Goal: Information Seeking & Learning: Learn about a topic

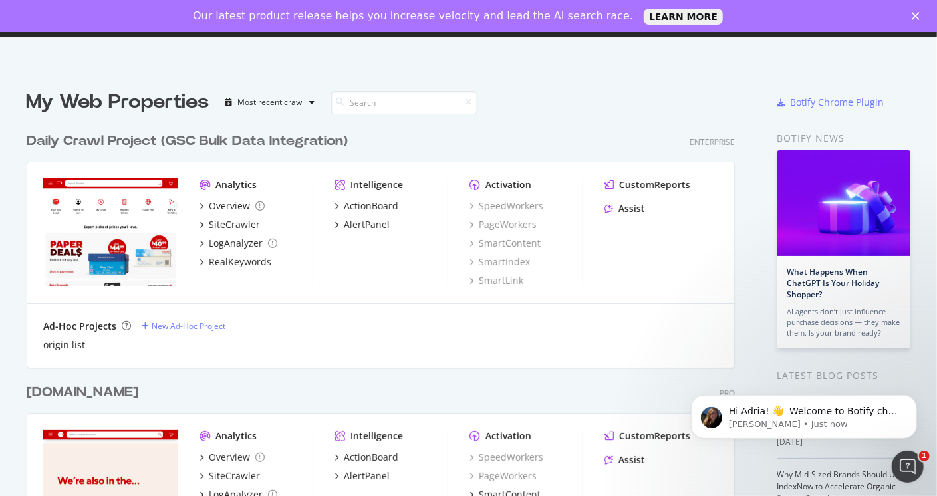
click at [917, 18] on polygon "Close" at bounding box center [915, 16] width 8 height 8
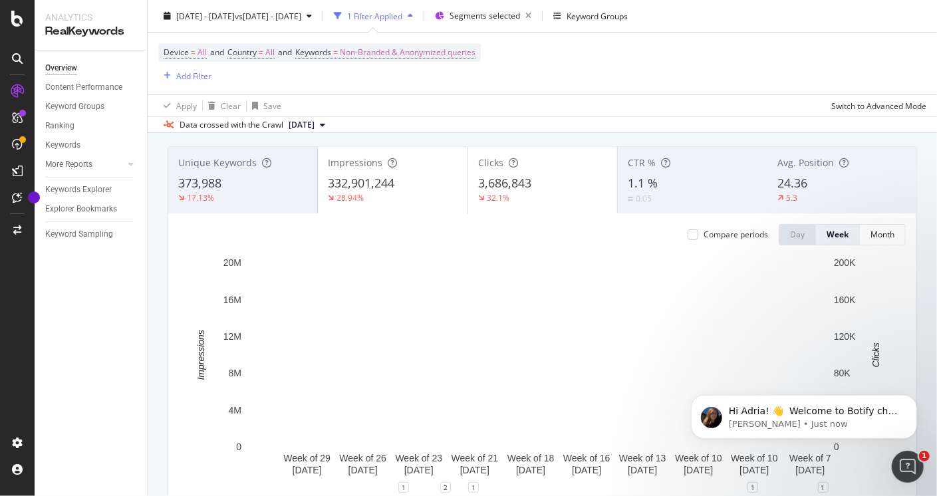
scroll to position [71, 0]
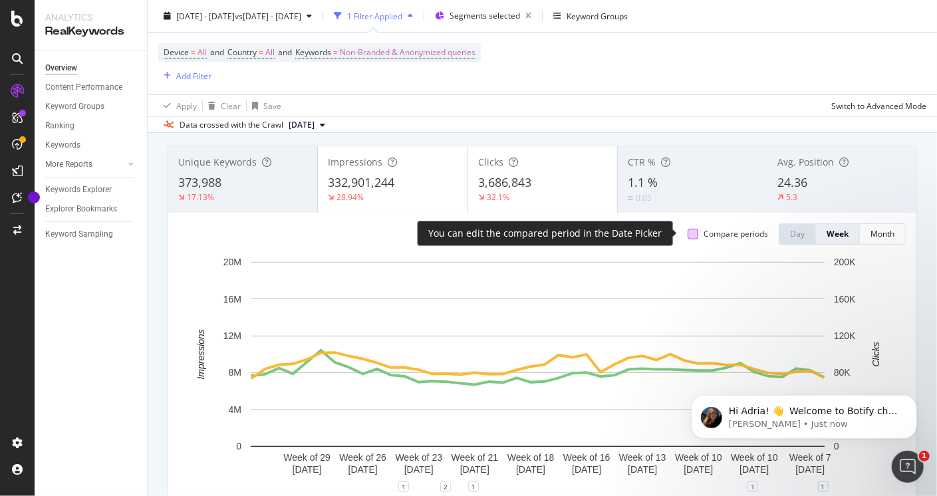
click at [687, 236] on div at bounding box center [692, 234] width 11 height 11
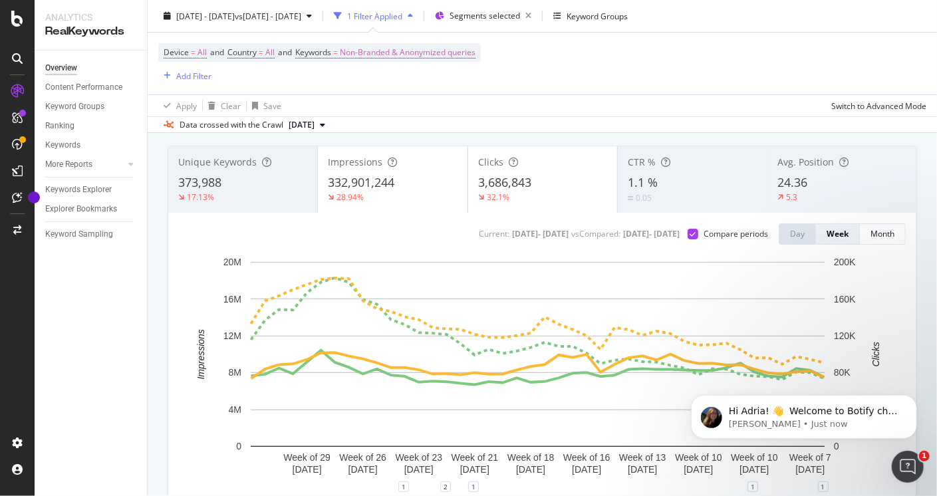
click at [406, 156] on div "Impressions" at bounding box center [392, 162] width 129 height 13
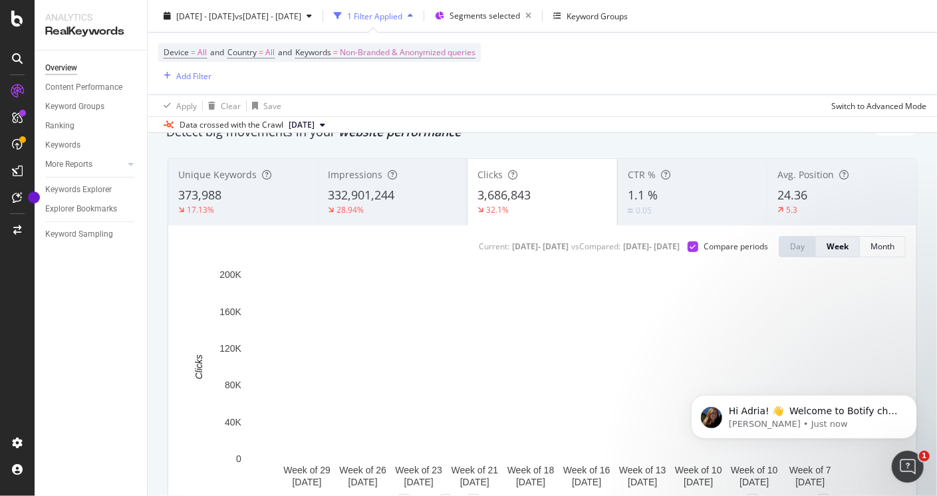
scroll to position [13, 0]
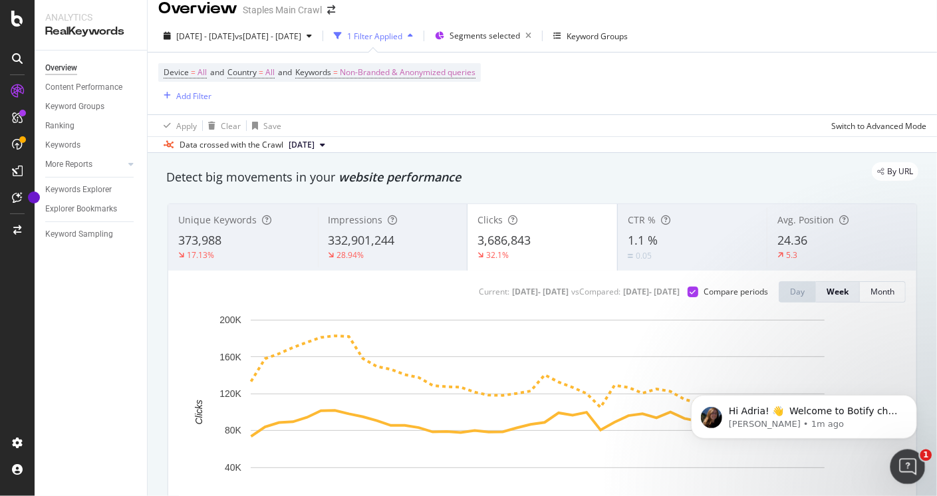
click at [898, 476] on div "Open Intercom Messenger" at bounding box center [905, 465] width 44 height 44
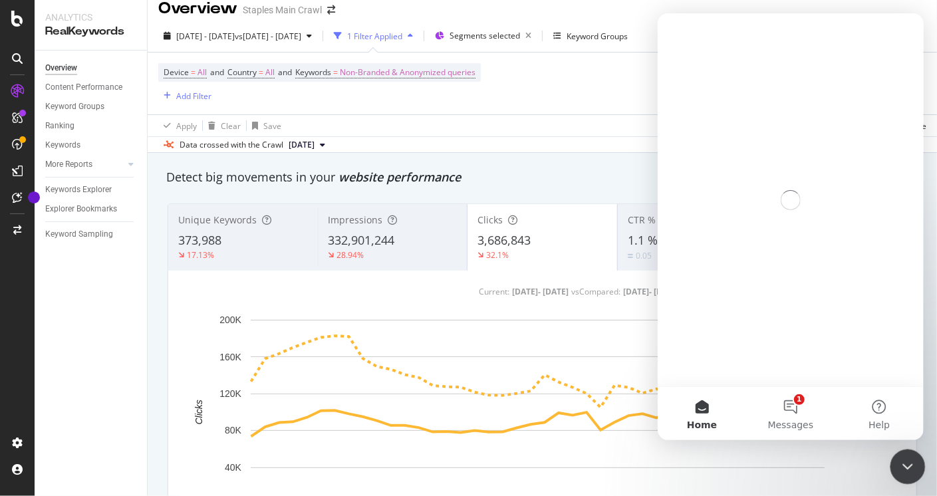
scroll to position [0, 0]
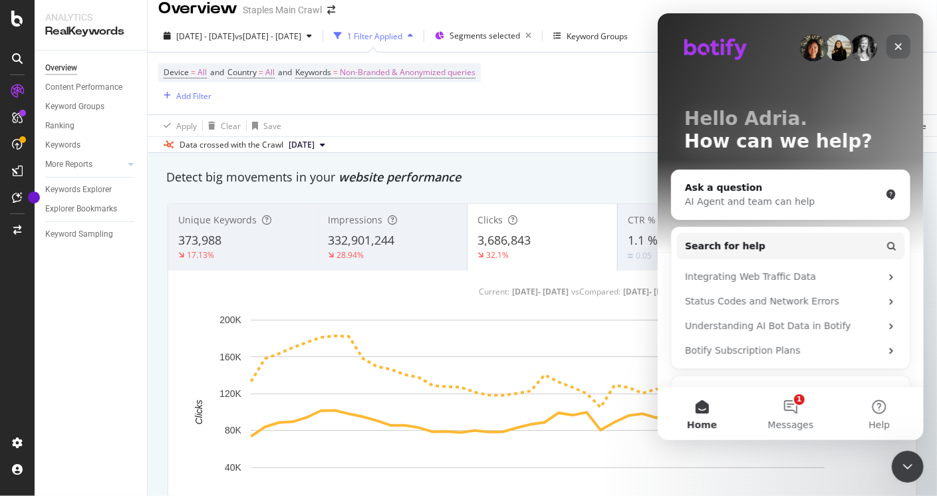
click at [895, 45] on icon "Close" at bounding box center [897, 46] width 7 height 7
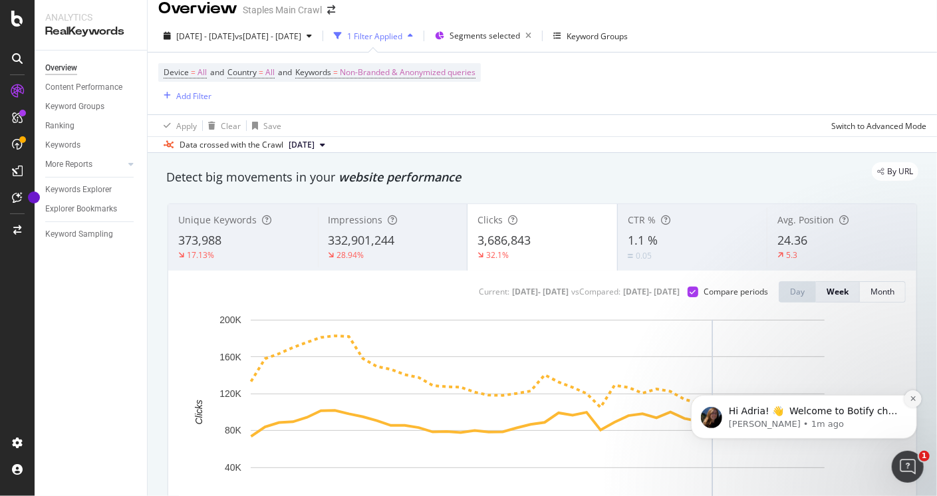
click at [913, 399] on icon "Dismiss notification" at bounding box center [911, 398] width 5 height 5
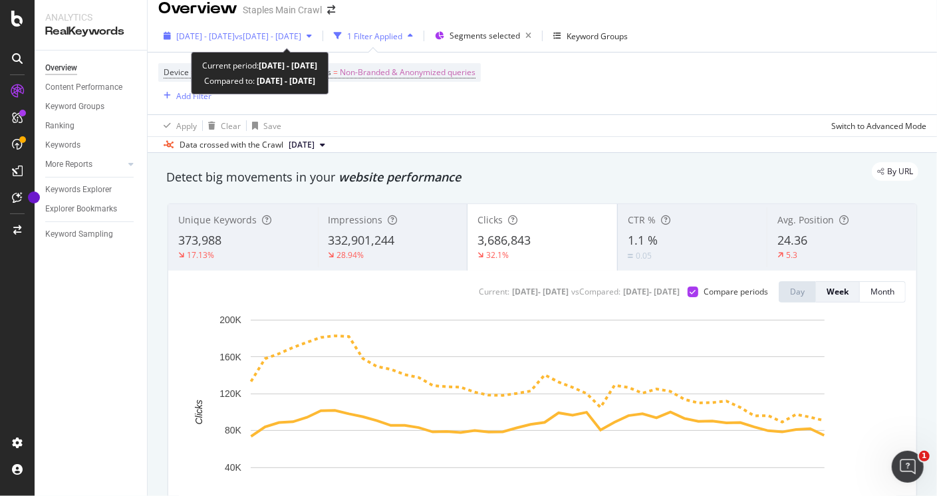
click at [210, 38] on span "[DATE] - [DATE]" at bounding box center [205, 36] width 58 height 11
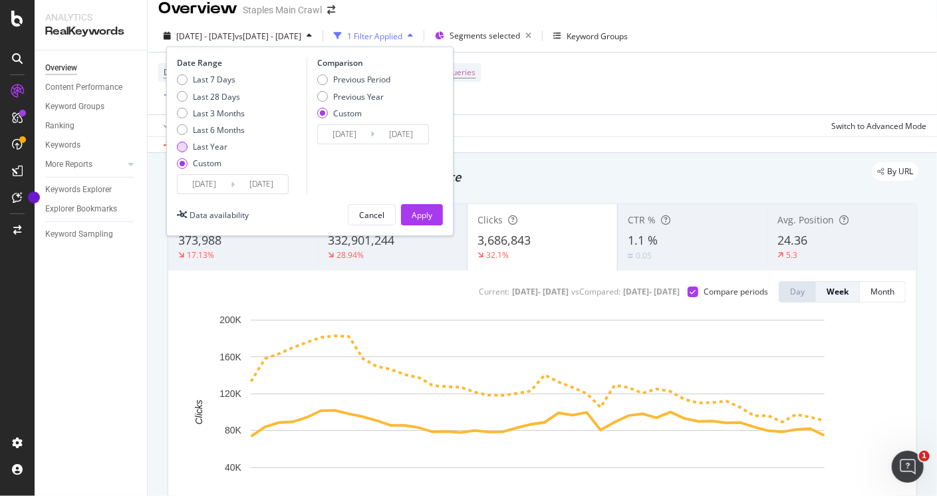
click at [185, 142] on div "Last Year" at bounding box center [182, 147] width 11 height 11
type input "[DATE]"
click at [324, 95] on div "Previous Year" at bounding box center [322, 96] width 11 height 11
type input "[DATE]"
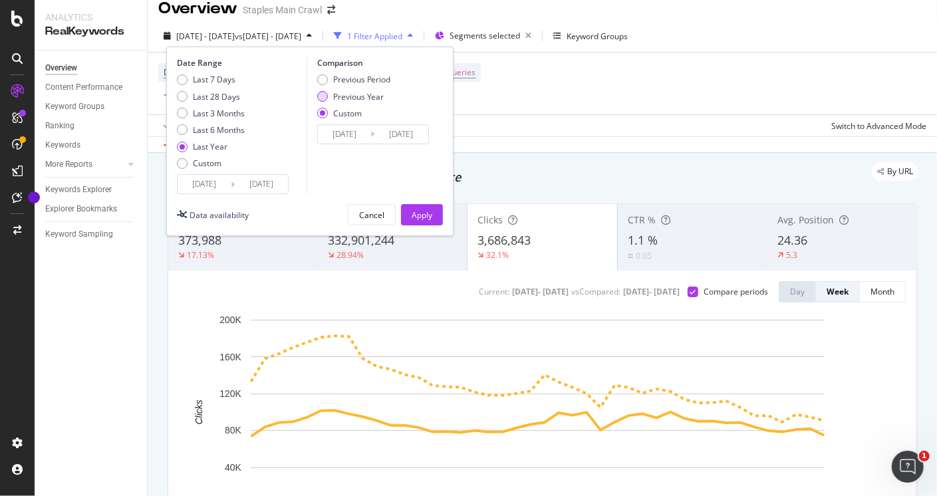
type input "[DATE]"
click at [421, 214] on div "Apply" at bounding box center [421, 214] width 21 height 11
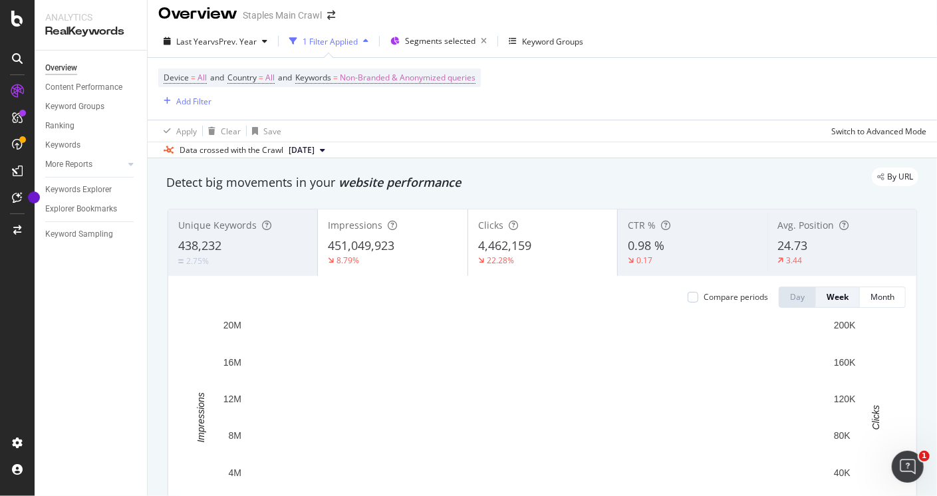
scroll to position [6, 0]
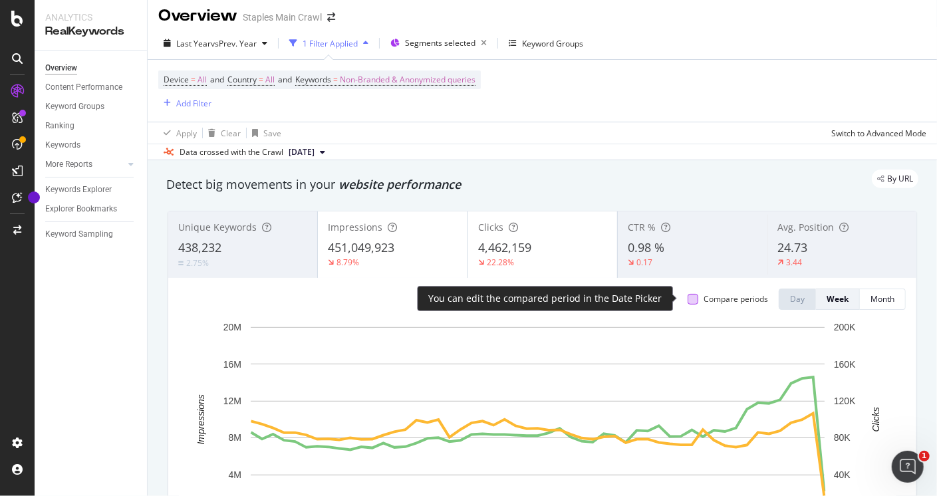
click at [687, 296] on div at bounding box center [692, 299] width 11 height 11
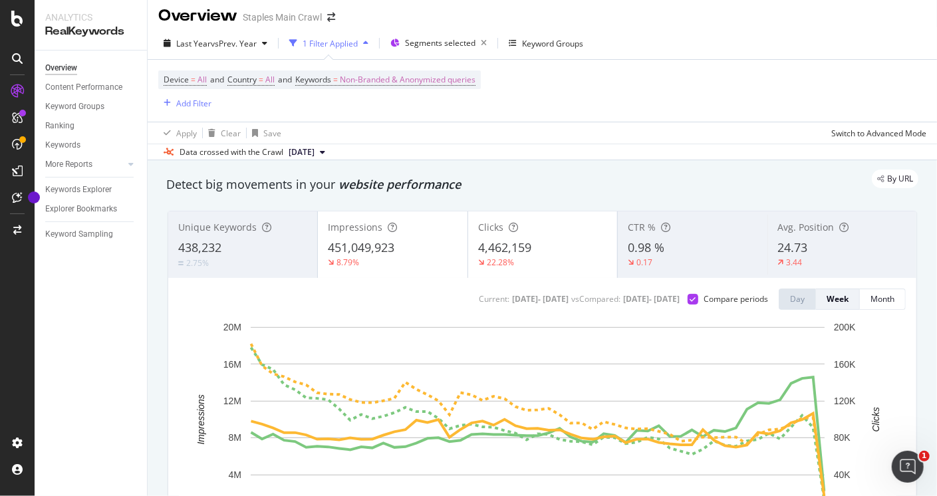
click at [386, 241] on span "451,049,923" at bounding box center [361, 247] width 66 height 16
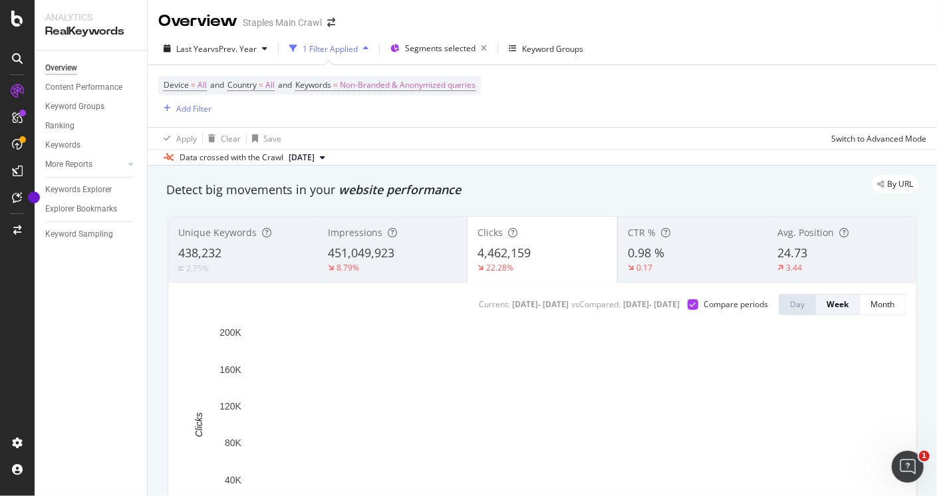
scroll to position [0, 0]
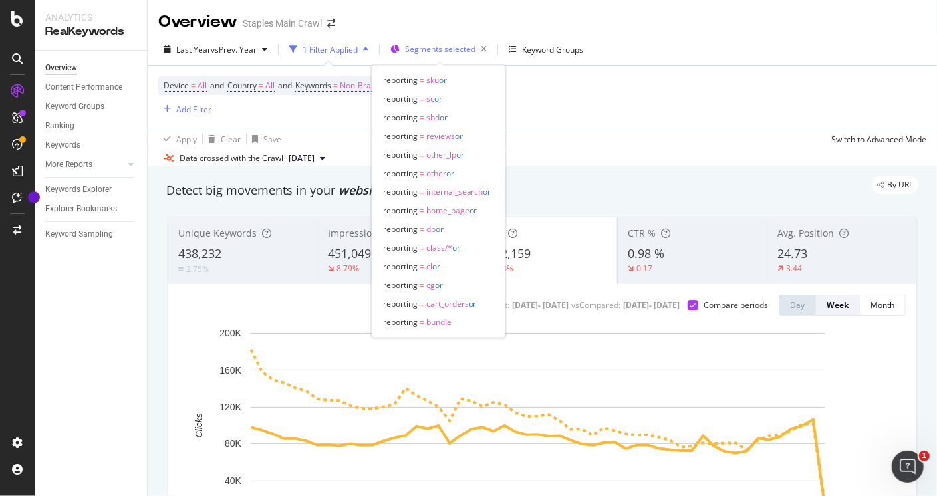
click at [451, 47] on span "Segments selected" at bounding box center [440, 48] width 70 height 11
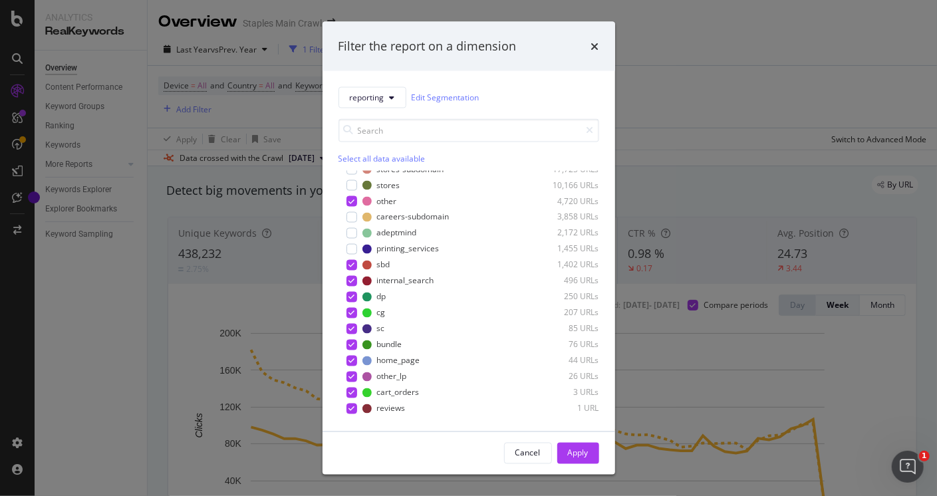
scroll to position [43, 0]
click at [530, 451] on div "Cancel" at bounding box center [527, 452] width 25 height 11
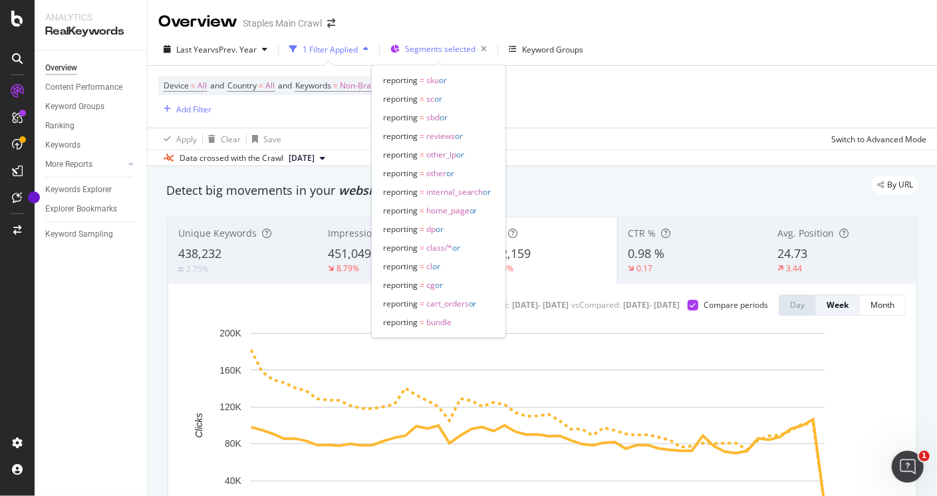
click at [431, 53] on span "Segments selected" at bounding box center [440, 48] width 70 height 11
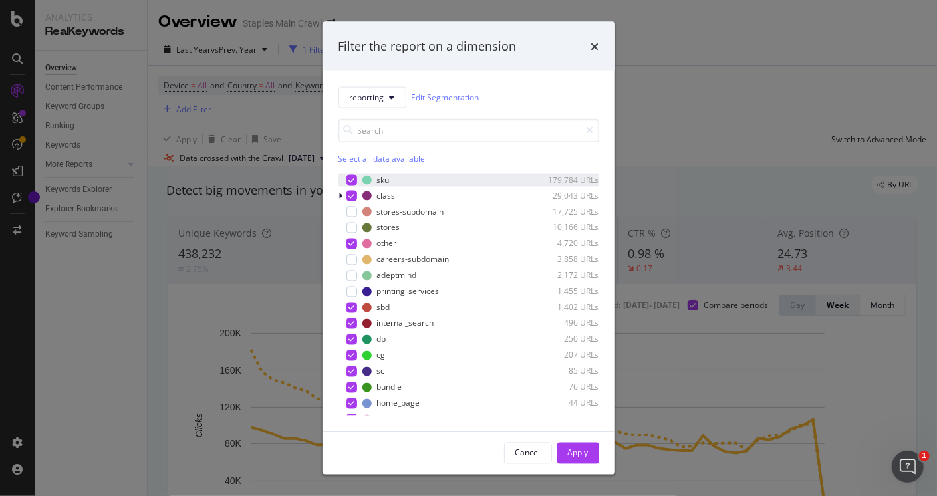
click at [350, 177] on icon "modal" at bounding box center [351, 179] width 6 height 7
click at [354, 156] on div "Select all data available" at bounding box center [468, 157] width 261 height 11
click at [354, 156] on div "Unselect all data available" at bounding box center [468, 157] width 261 height 11
click at [352, 209] on div "modal" at bounding box center [351, 211] width 11 height 11
click at [353, 225] on div "modal" at bounding box center [351, 227] width 11 height 11
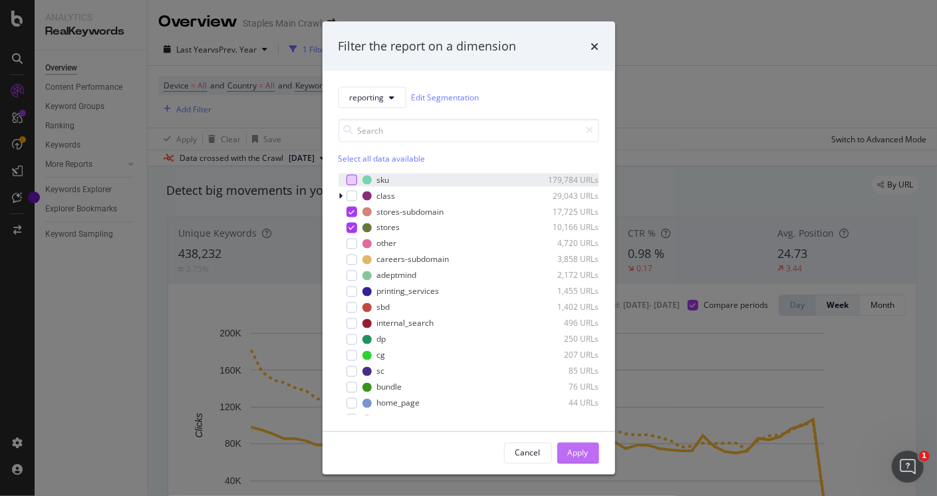
click at [579, 443] on div "Apply" at bounding box center [578, 453] width 21 height 20
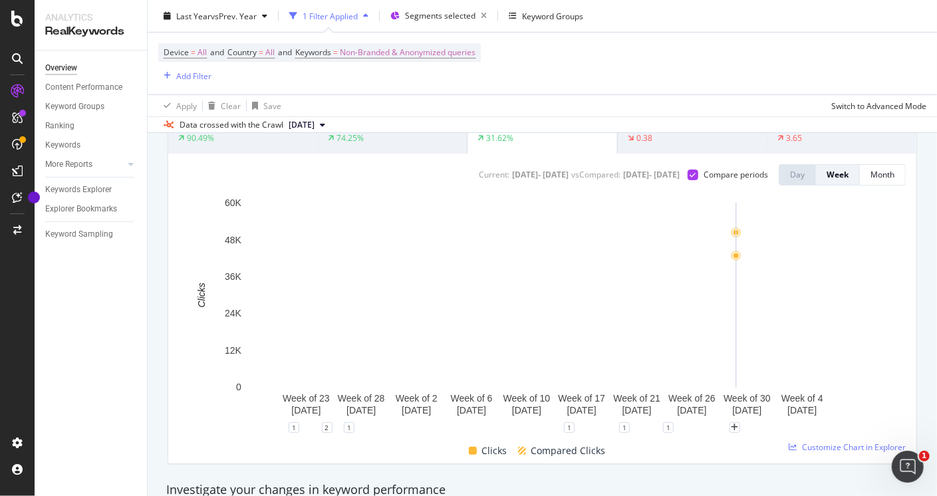
scroll to position [82, 0]
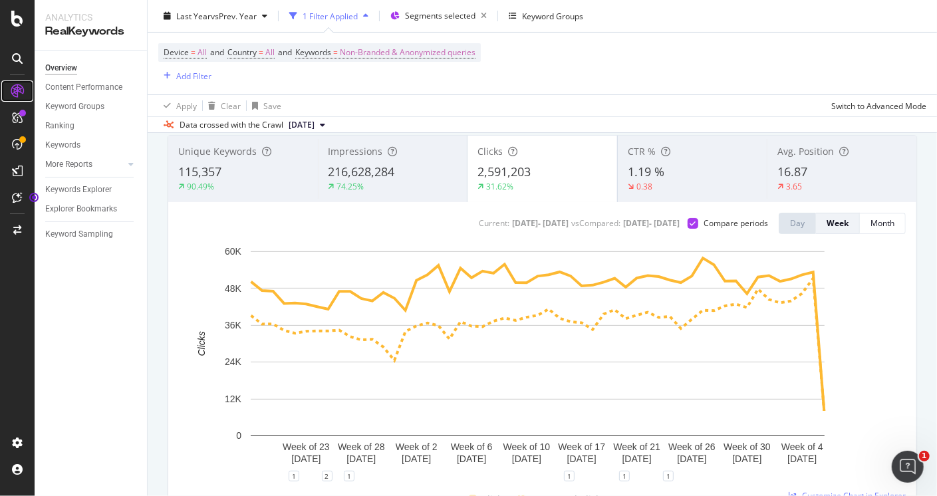
click at [17, 86] on icon at bounding box center [17, 90] width 13 height 13
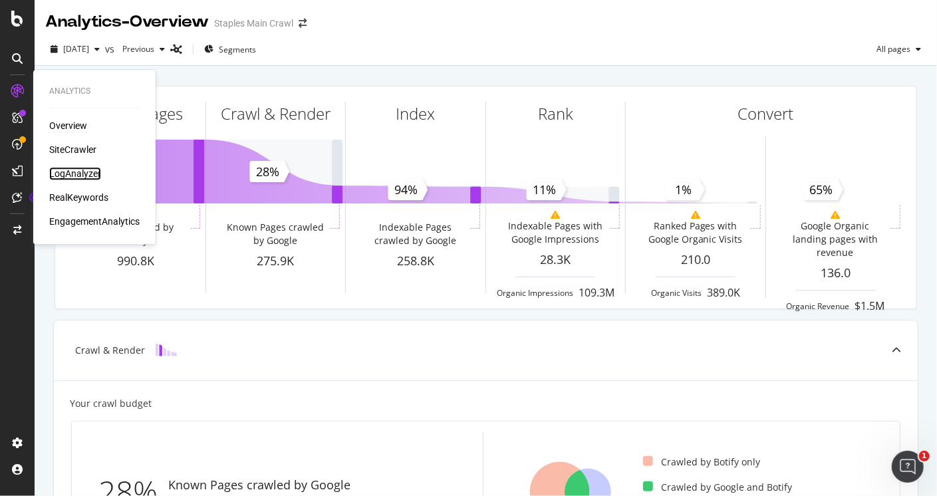
drag, startPoint x: 84, startPoint y: 175, endPoint x: 68, endPoint y: 175, distance: 16.0
click at [68, 175] on div "LogAnalyzer" at bounding box center [75, 173] width 52 height 13
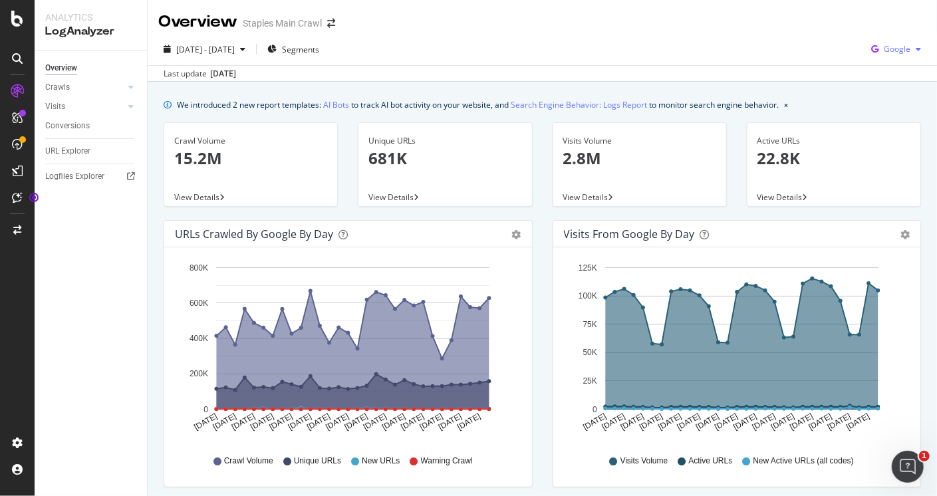
click at [887, 53] on span "Google" at bounding box center [896, 48] width 27 height 11
click at [887, 123] on span "OpenAI" at bounding box center [896, 125] width 49 height 12
